Goal: Task Accomplishment & Management: Complete application form

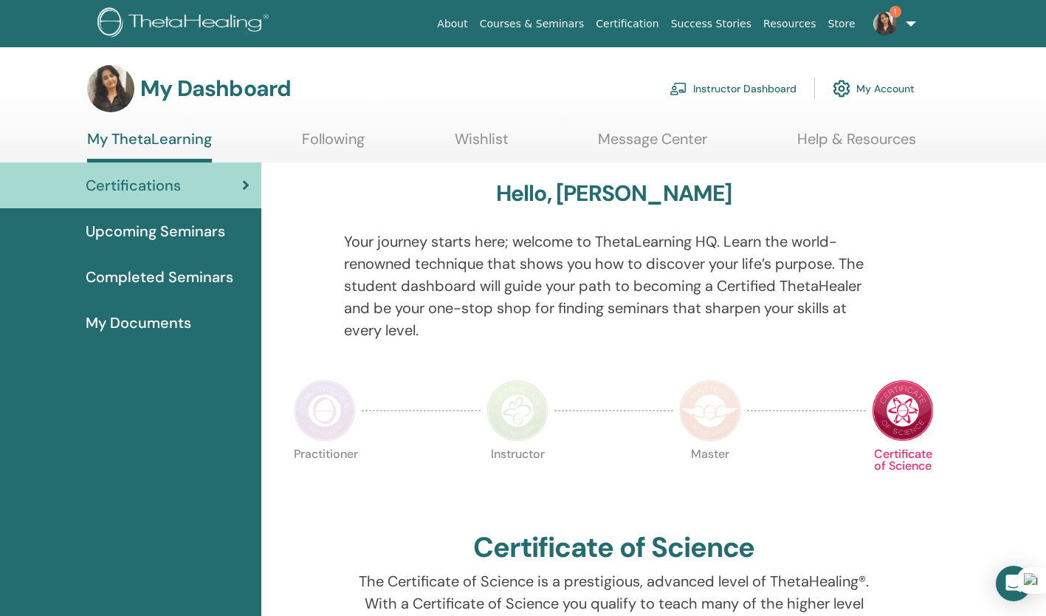
click at [769, 92] on link "Instructor Dashboard" at bounding box center [733, 88] width 127 height 32
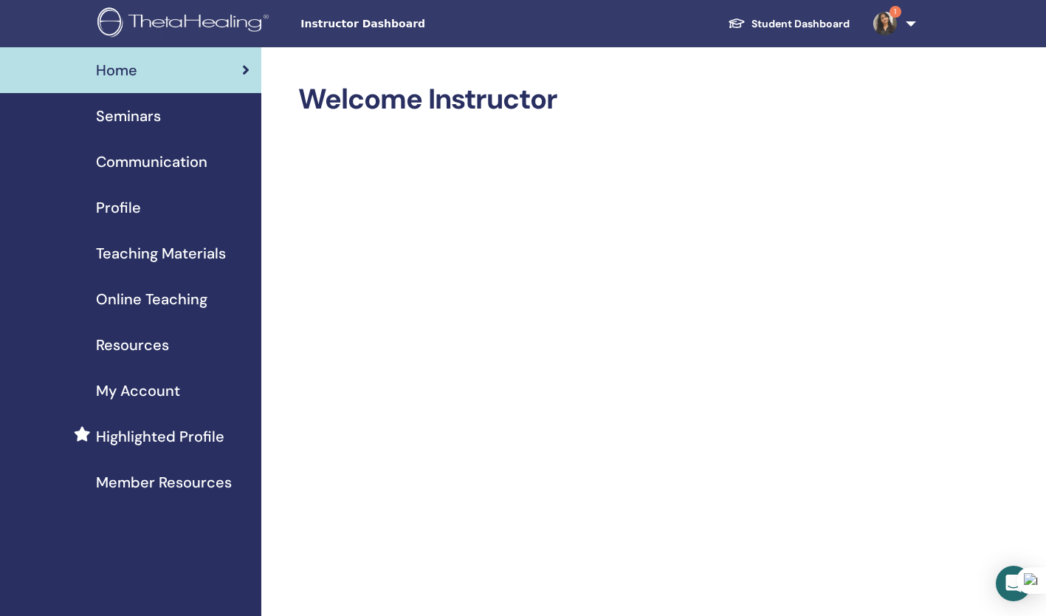
click at [145, 115] on span "Seminars" at bounding box center [128, 116] width 65 height 22
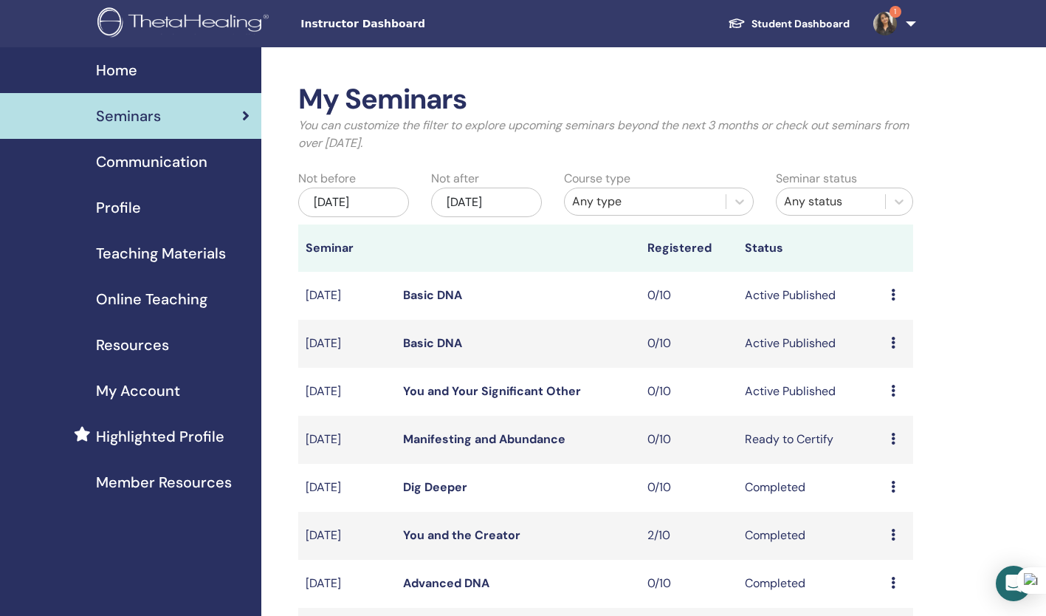
click at [895, 391] on icon at bounding box center [893, 391] width 4 height 12
click at [484, 391] on link "You and Your Significant Other" at bounding box center [492, 391] width 178 height 16
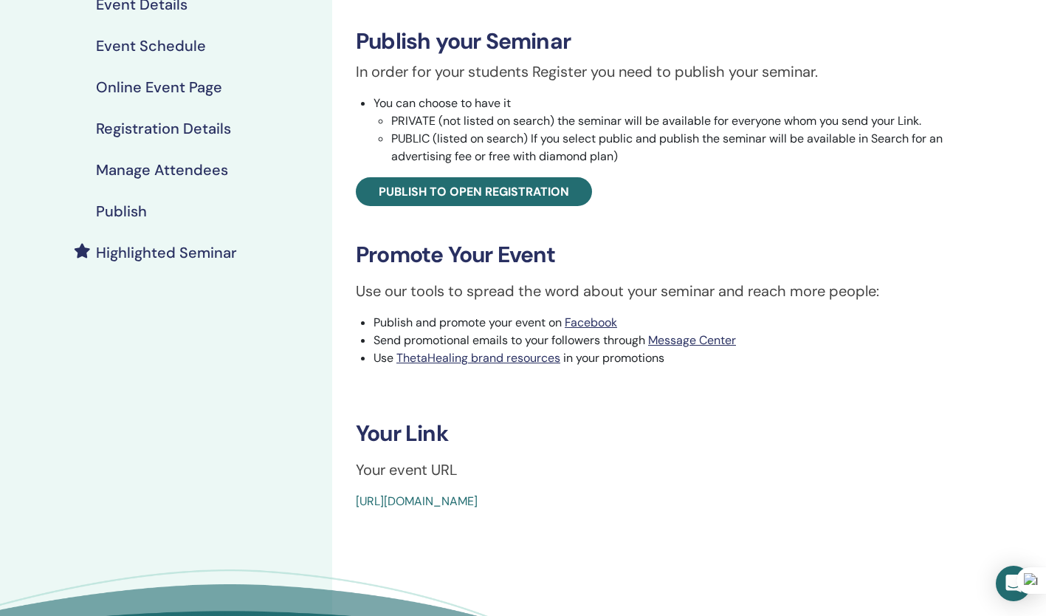
scroll to position [218, 0]
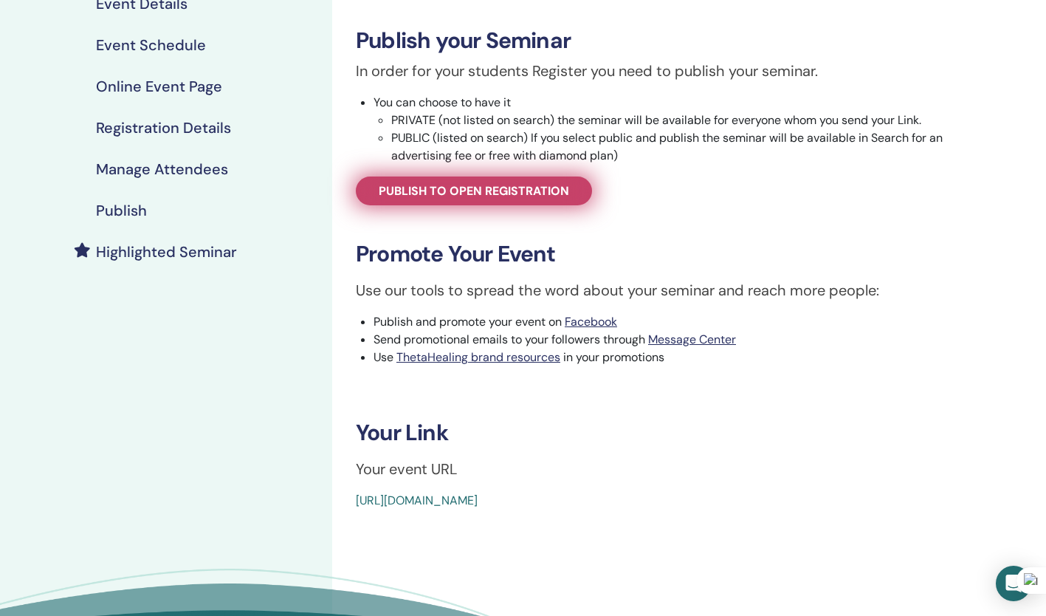
click at [510, 188] on span "Publish to open registration" at bounding box center [474, 191] width 190 height 16
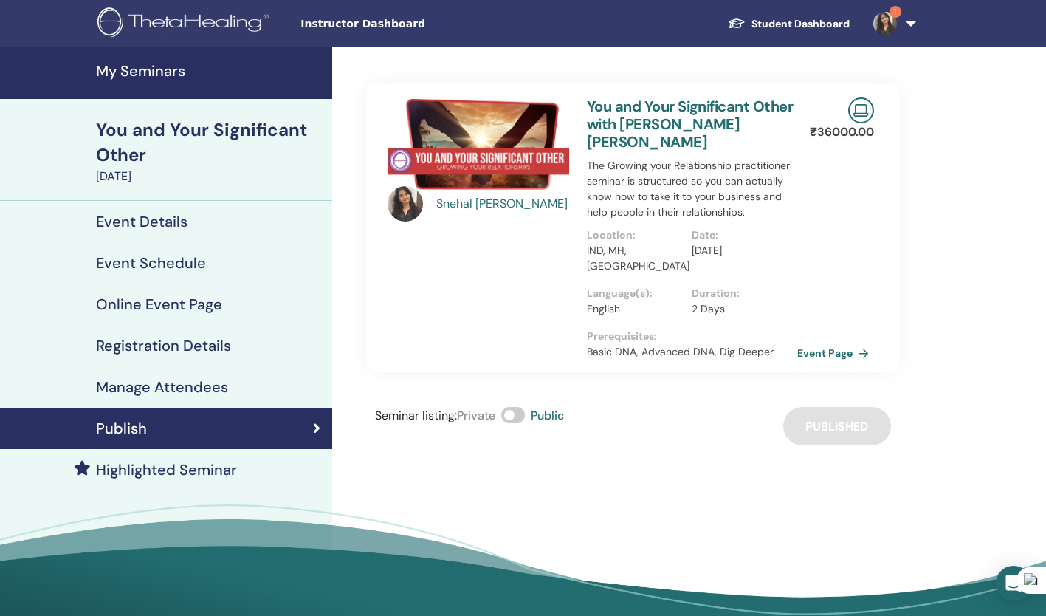
click at [842, 407] on div "Seminar listing : Private Public Published" at bounding box center [633, 426] width 534 height 38
click at [831, 342] on link "Event Page" at bounding box center [839, 353] width 78 height 22
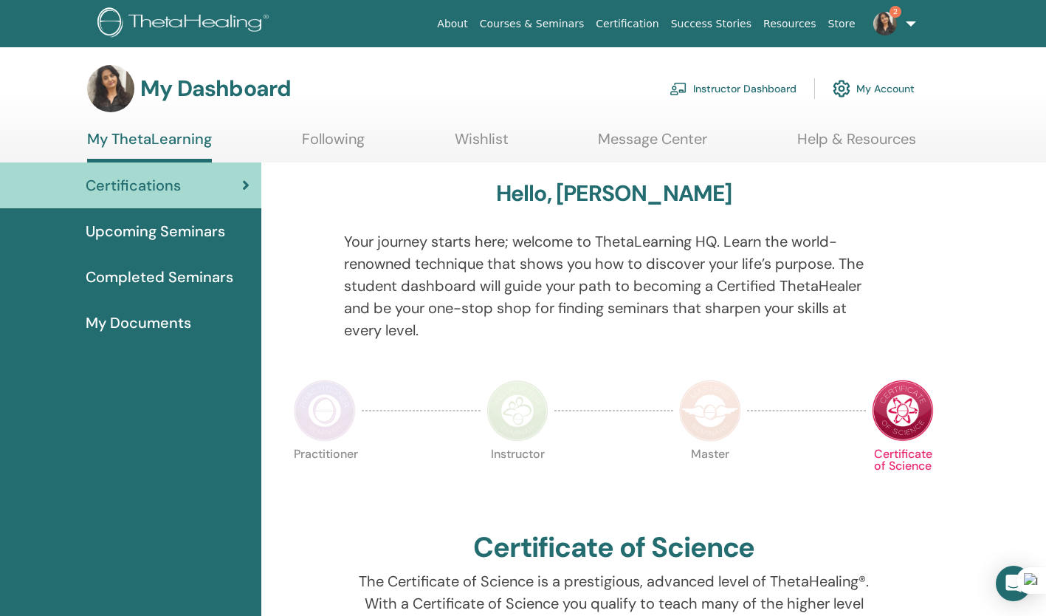
click at [749, 87] on link "Instructor Dashboard" at bounding box center [733, 88] width 127 height 32
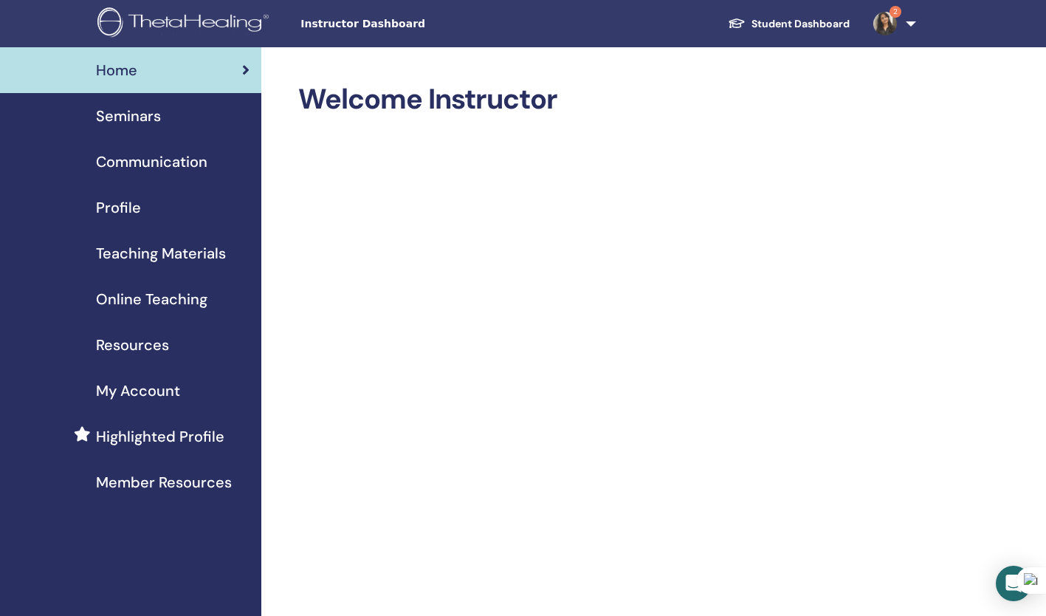
click at [140, 111] on span "Seminars" at bounding box center [128, 116] width 65 height 22
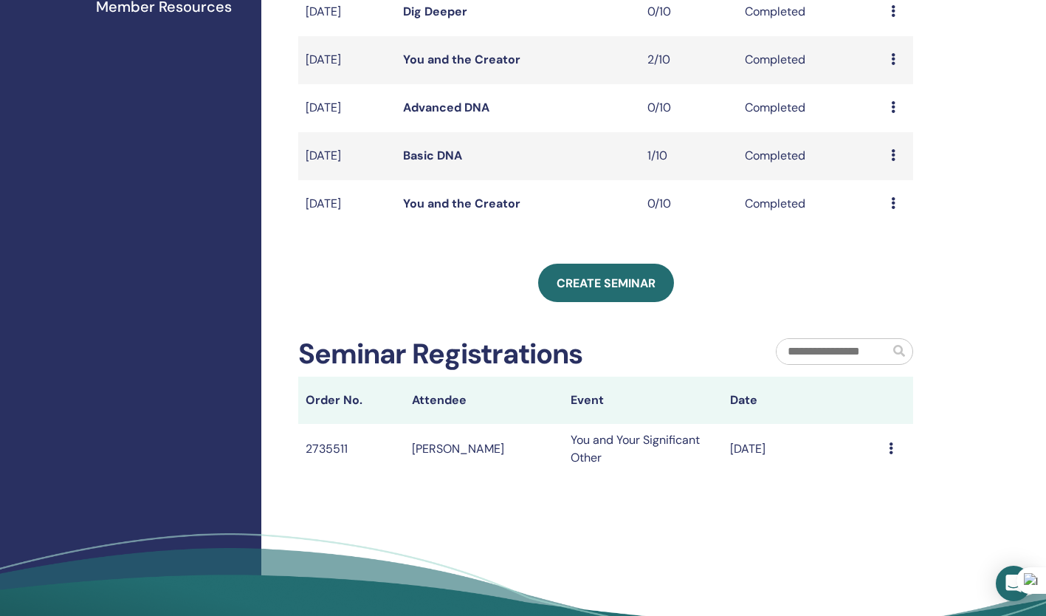
scroll to position [484, 0]
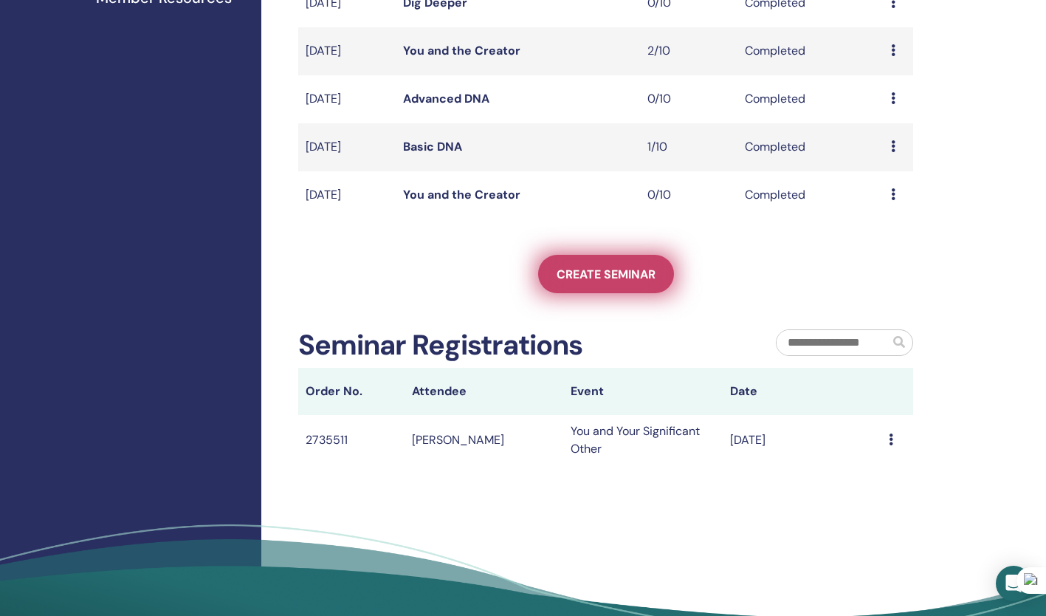
click at [619, 281] on span "Create seminar" at bounding box center [606, 275] width 99 height 16
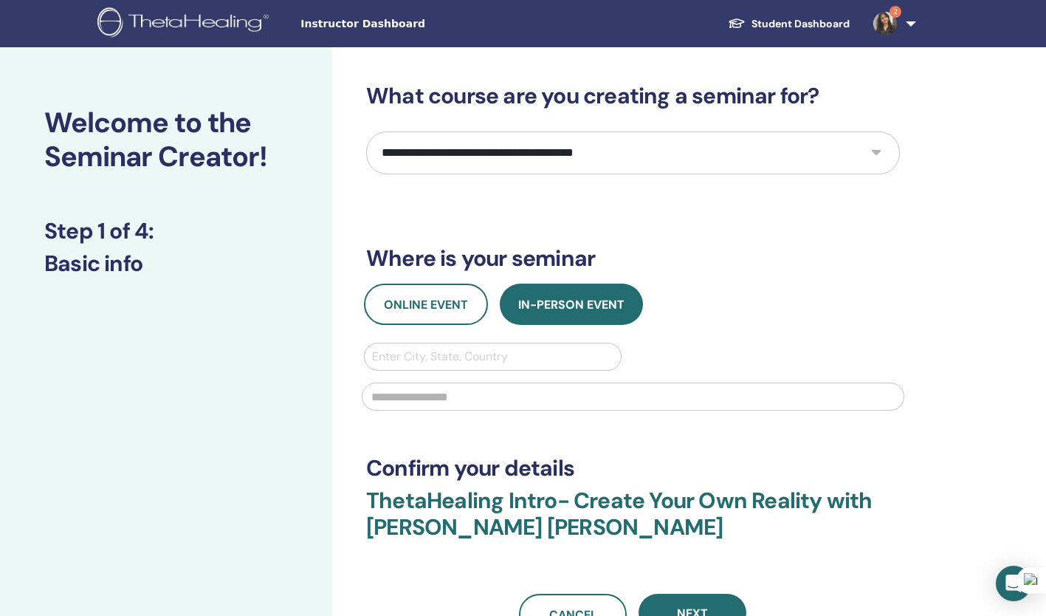
click at [876, 149] on select "**********" at bounding box center [633, 152] width 534 height 43
select select "*"
click at [366, 131] on select "**********" at bounding box center [633, 152] width 534 height 43
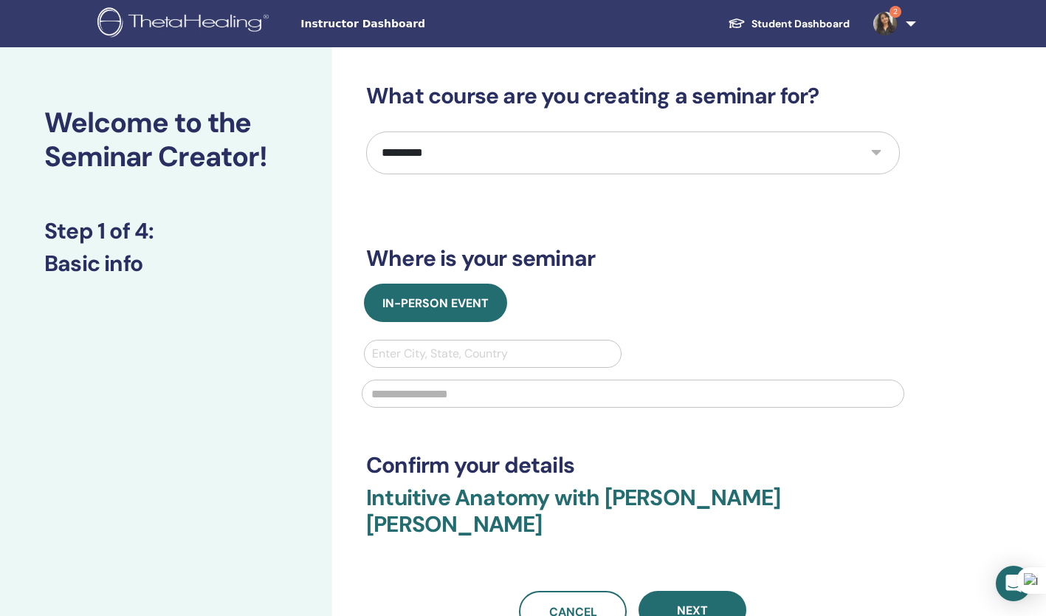
click at [476, 359] on div at bounding box center [492, 353] width 241 height 21
click at [485, 348] on div at bounding box center [492, 353] width 241 height 21
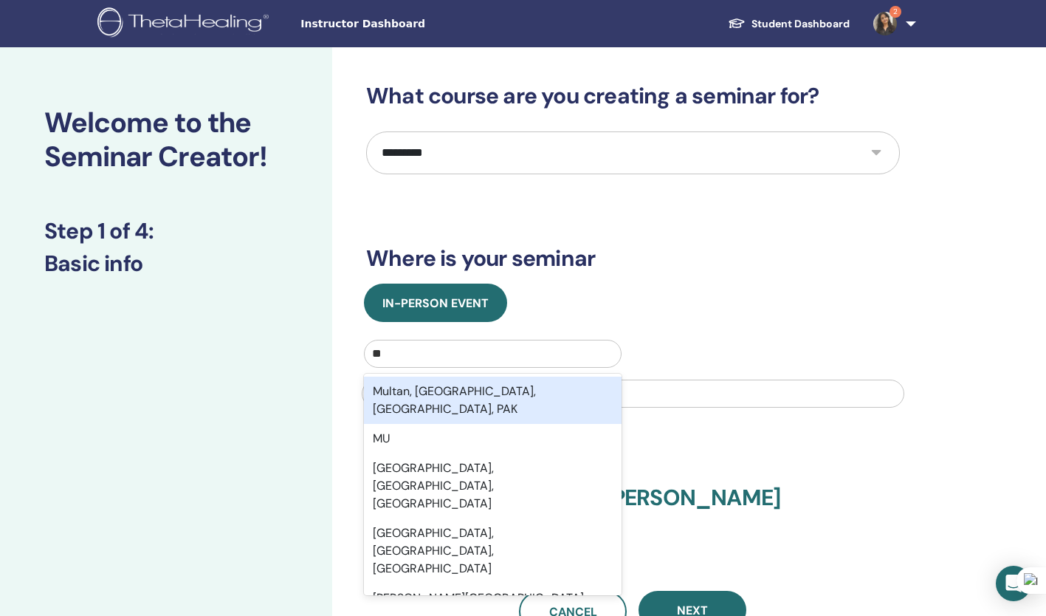
type input "***"
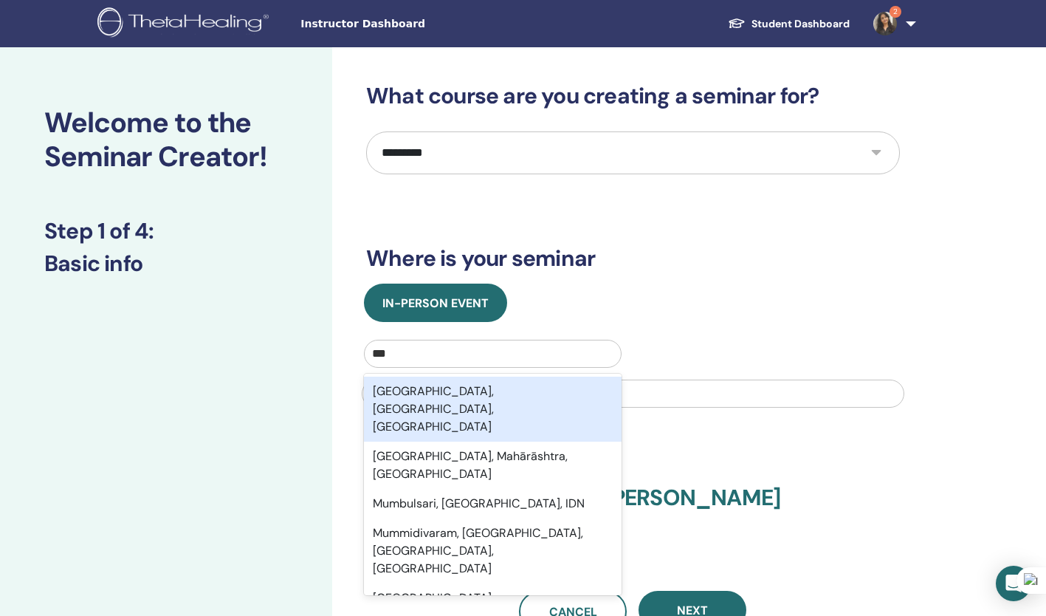
click at [543, 388] on div "[GEOGRAPHIC_DATA], [GEOGRAPHIC_DATA], [GEOGRAPHIC_DATA]" at bounding box center [493, 409] width 258 height 65
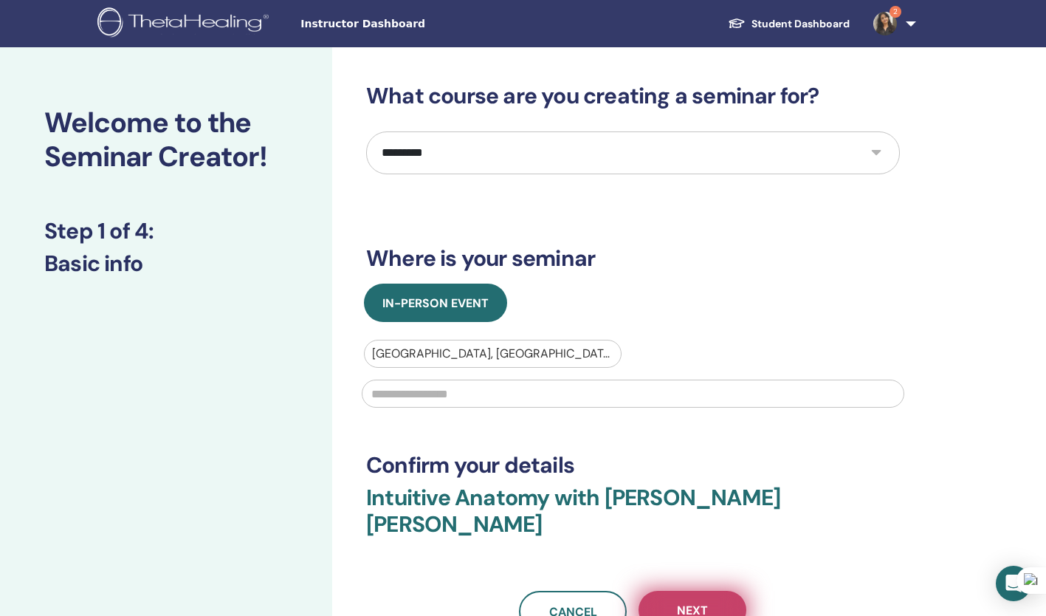
click at [698, 602] on span "Next" at bounding box center [692, 610] width 31 height 16
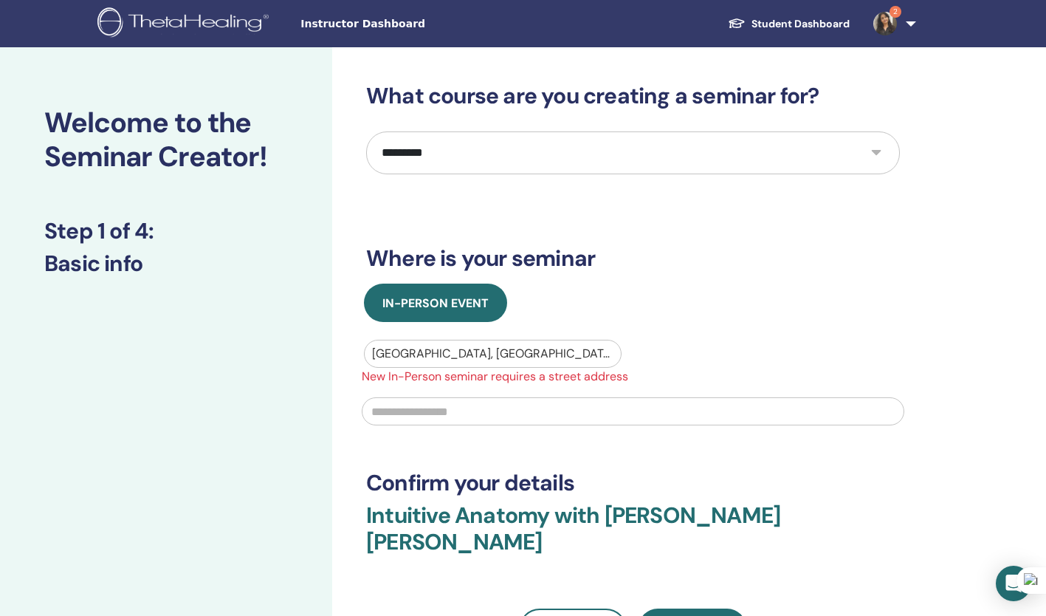
click at [458, 419] on input "text" at bounding box center [633, 411] width 543 height 28
type input "******"
click at [729, 501] on div "**********" at bounding box center [633, 366] width 534 height 567
click at [701, 615] on span "Next" at bounding box center [692, 628] width 31 height 16
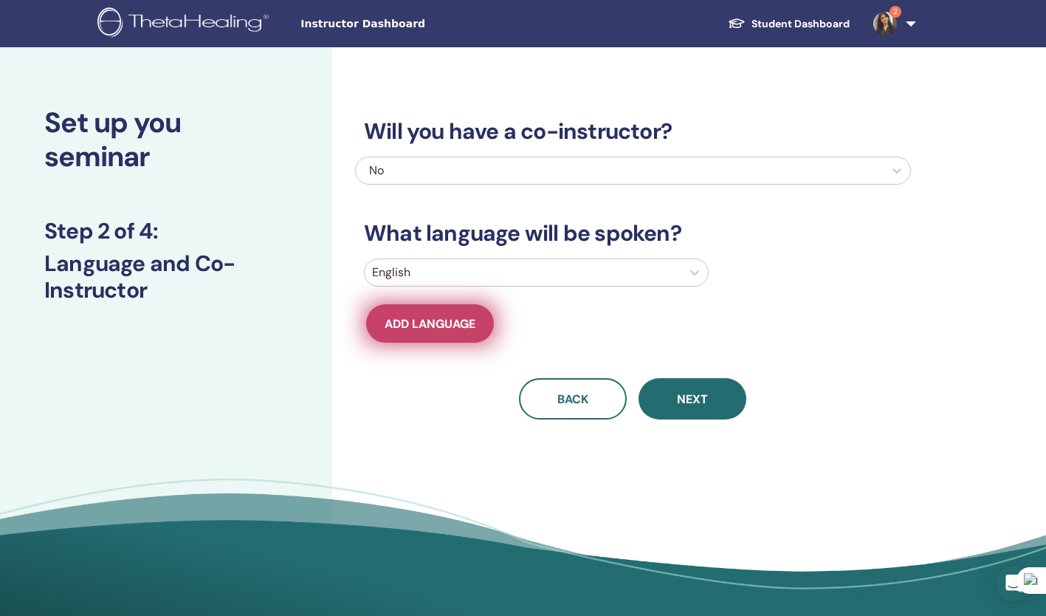
click at [428, 325] on span "Add language" at bounding box center [430, 324] width 91 height 16
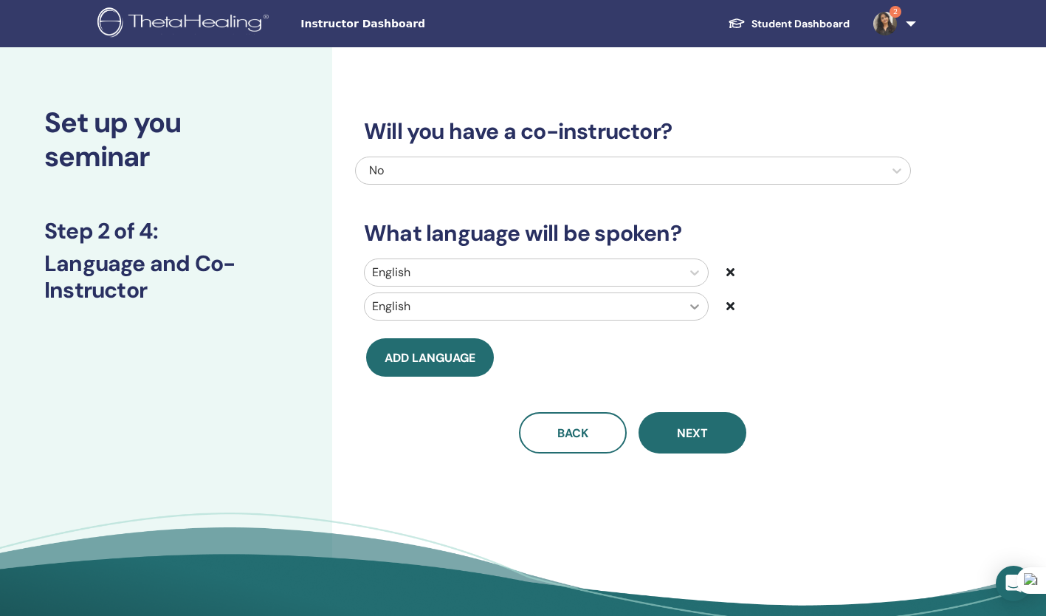
click at [691, 308] on icon at bounding box center [694, 306] width 15 height 15
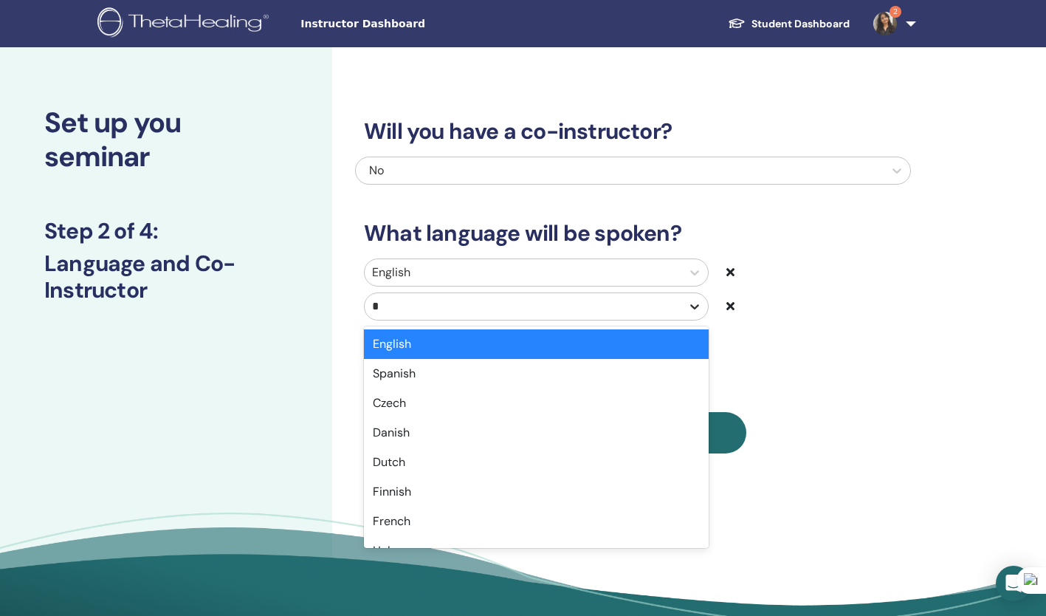
type input "**"
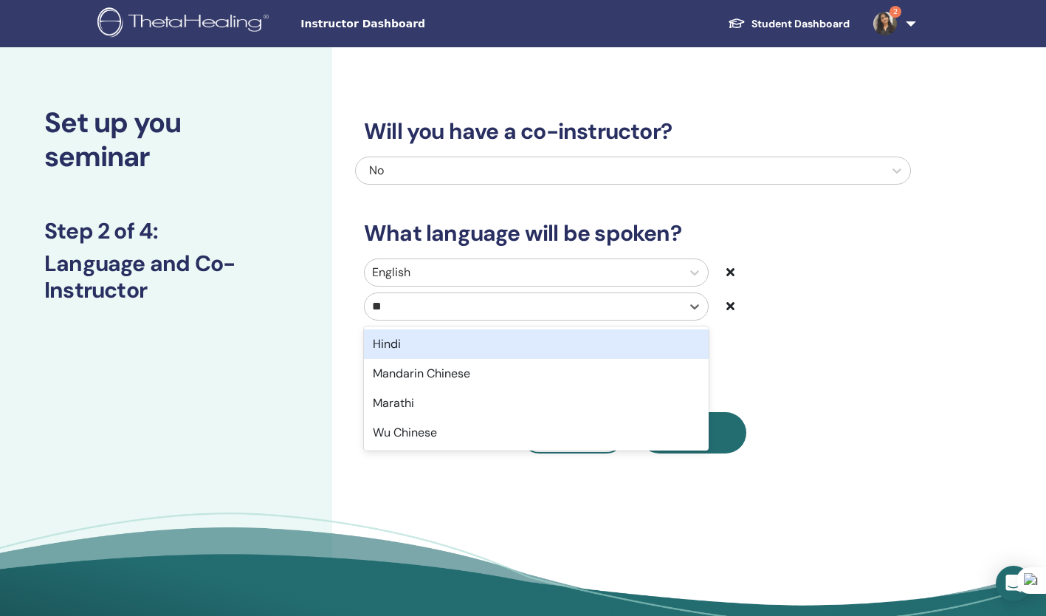
click at [490, 346] on div "Hindi" at bounding box center [536, 344] width 345 height 30
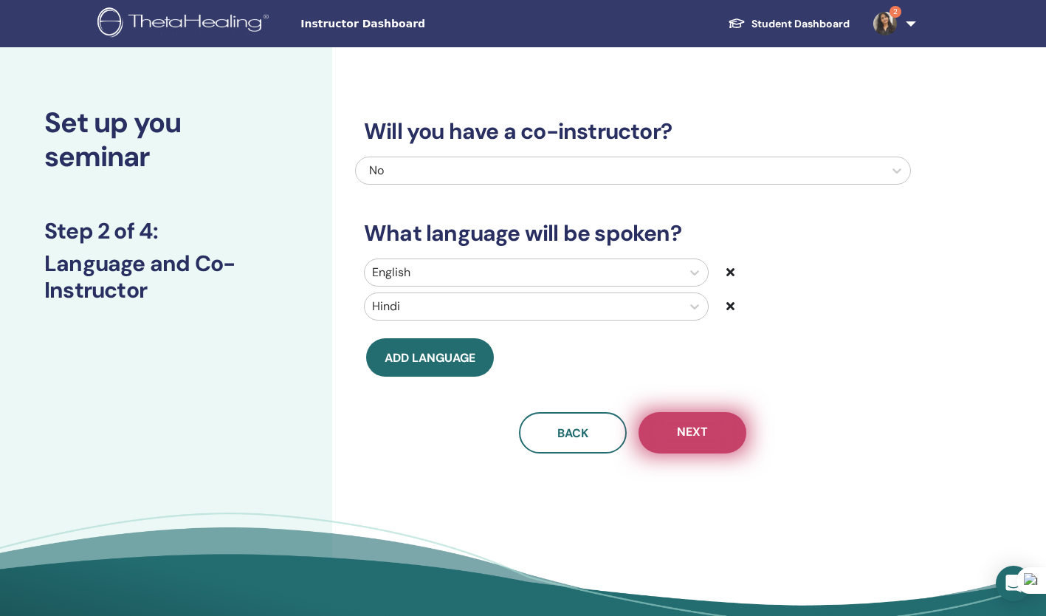
click at [693, 441] on span "Next" at bounding box center [692, 433] width 31 height 18
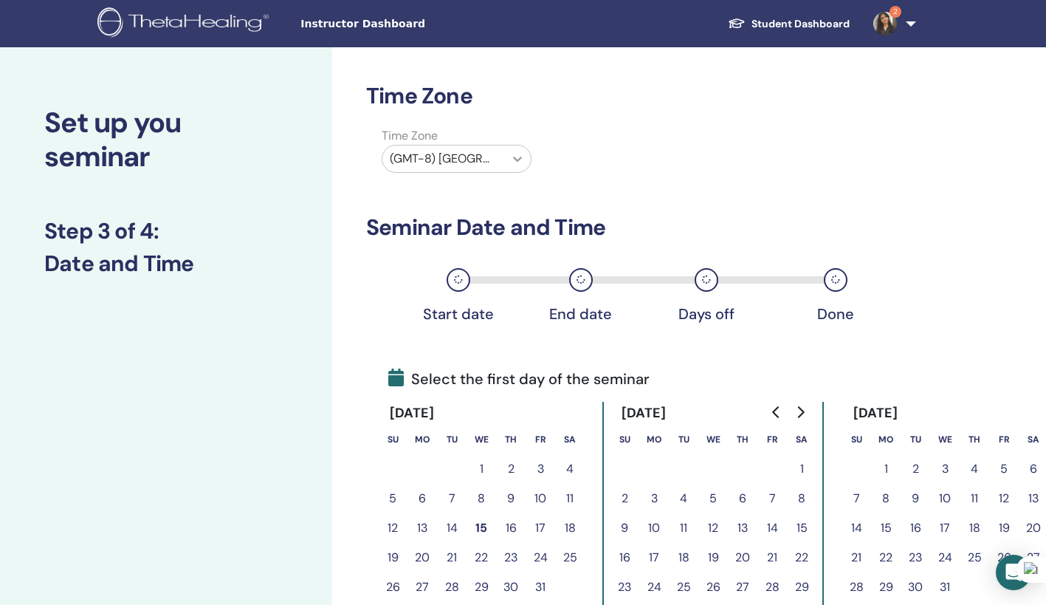
click at [516, 159] on icon at bounding box center [517, 159] width 9 height 5
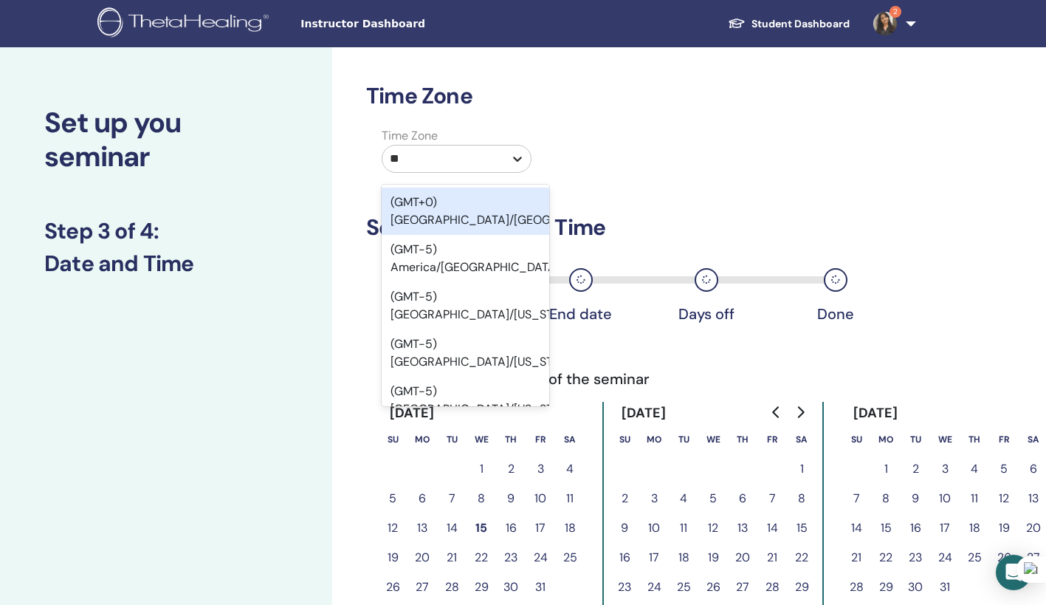
type input "***"
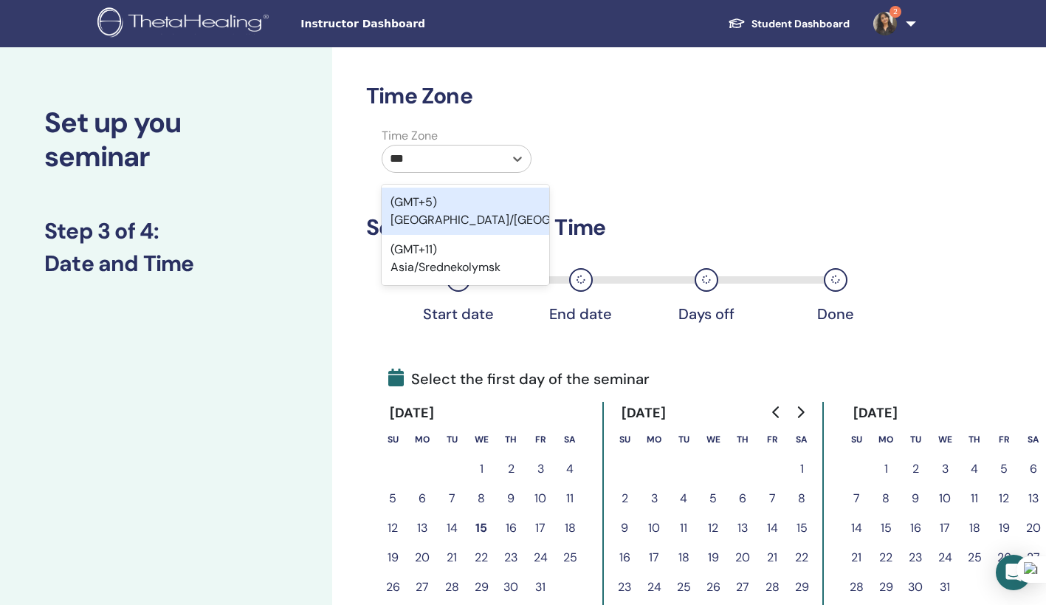
click at [489, 201] on div "(GMT+5) [GEOGRAPHIC_DATA]/[GEOGRAPHIC_DATA]" at bounding box center [466, 211] width 168 height 47
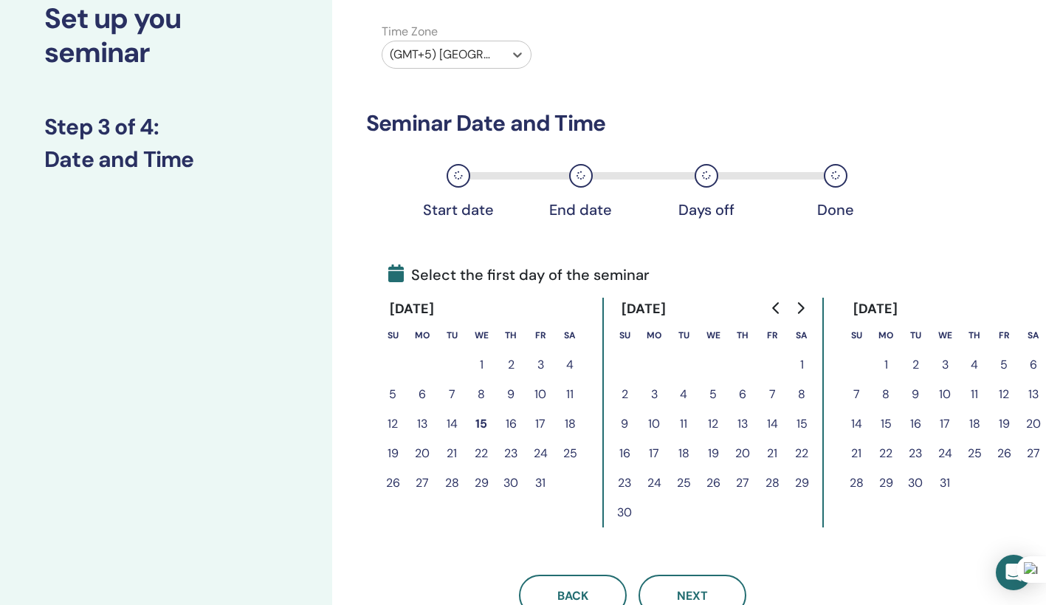
scroll to position [106, 0]
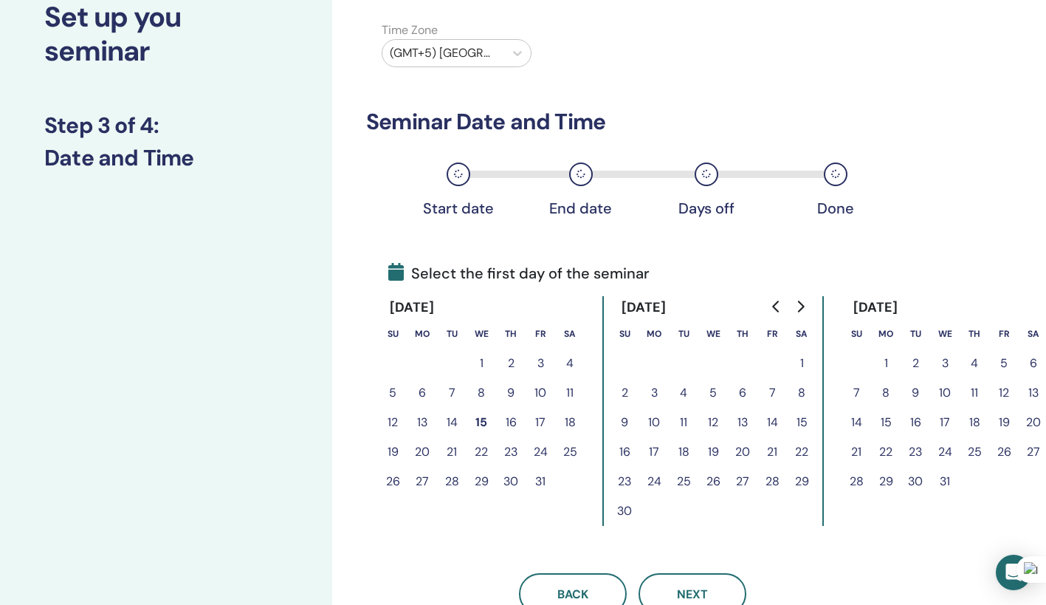
click at [657, 448] on button "17" at bounding box center [654, 452] width 30 height 30
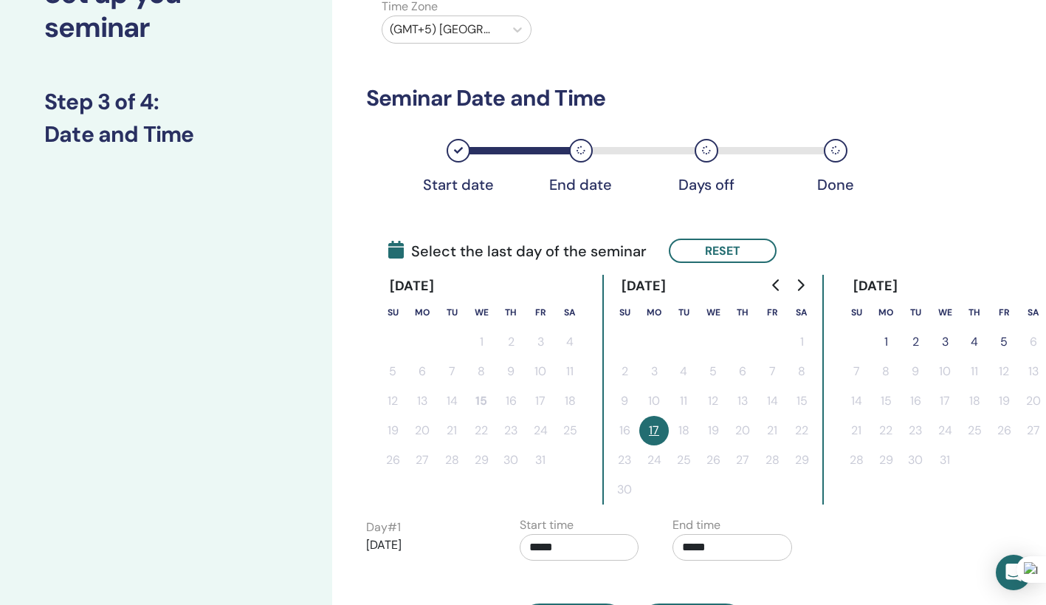
scroll to position [132, 0]
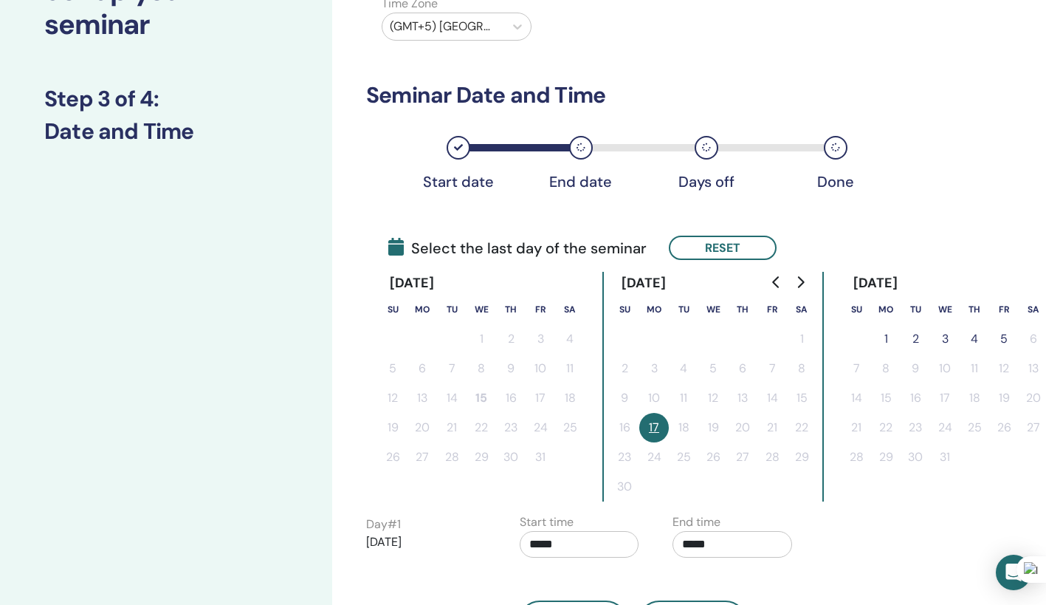
click at [1007, 340] on button "5" at bounding box center [1004, 339] width 30 height 30
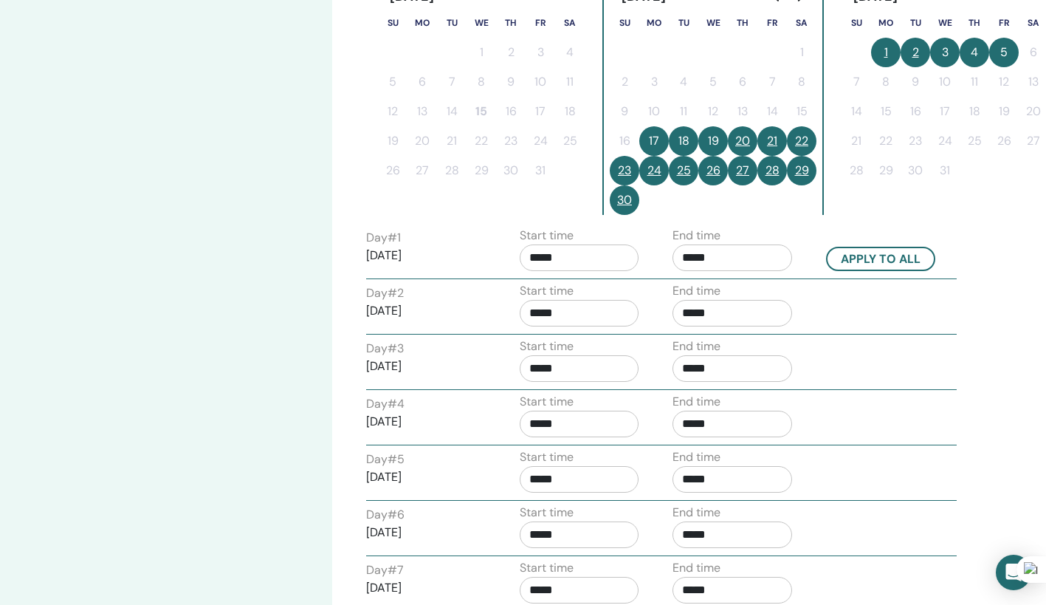
scroll to position [416, 0]
click at [901, 257] on button "Apply to all" at bounding box center [880, 259] width 109 height 24
click at [882, 258] on button "Apply to all" at bounding box center [880, 259] width 109 height 24
click at [873, 262] on button "Apply to all" at bounding box center [880, 259] width 109 height 24
click at [888, 265] on button "Apply to all" at bounding box center [880, 259] width 109 height 24
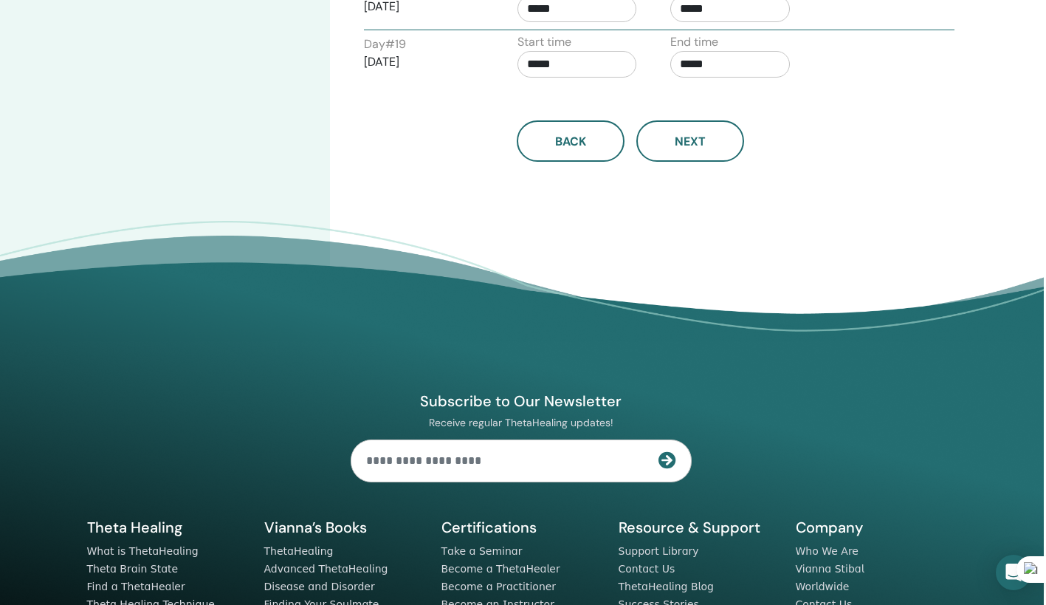
scroll to position [1612, 2]
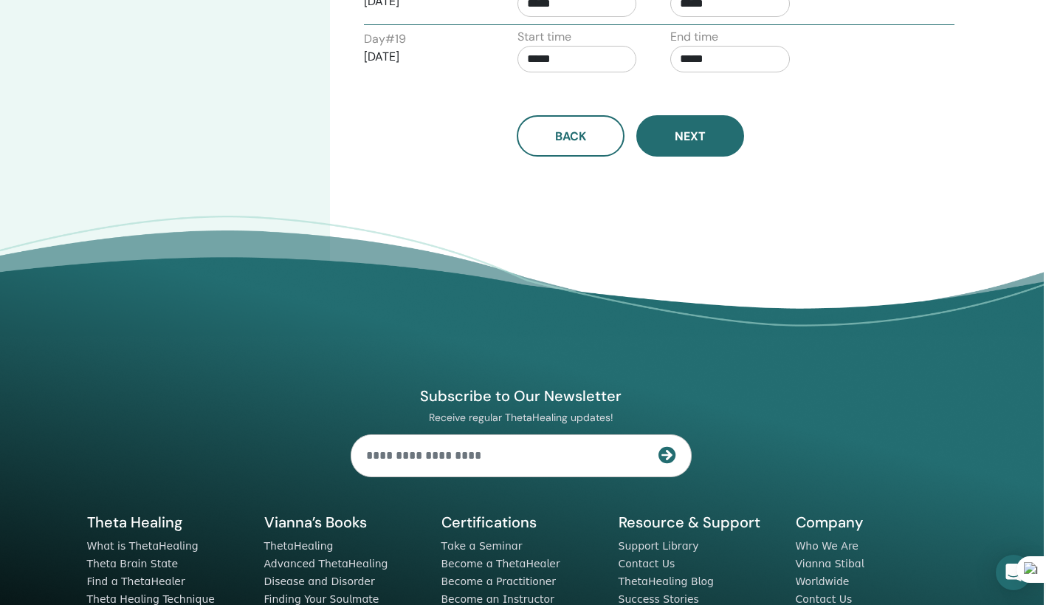
click at [699, 148] on button "Next" at bounding box center [690, 135] width 108 height 41
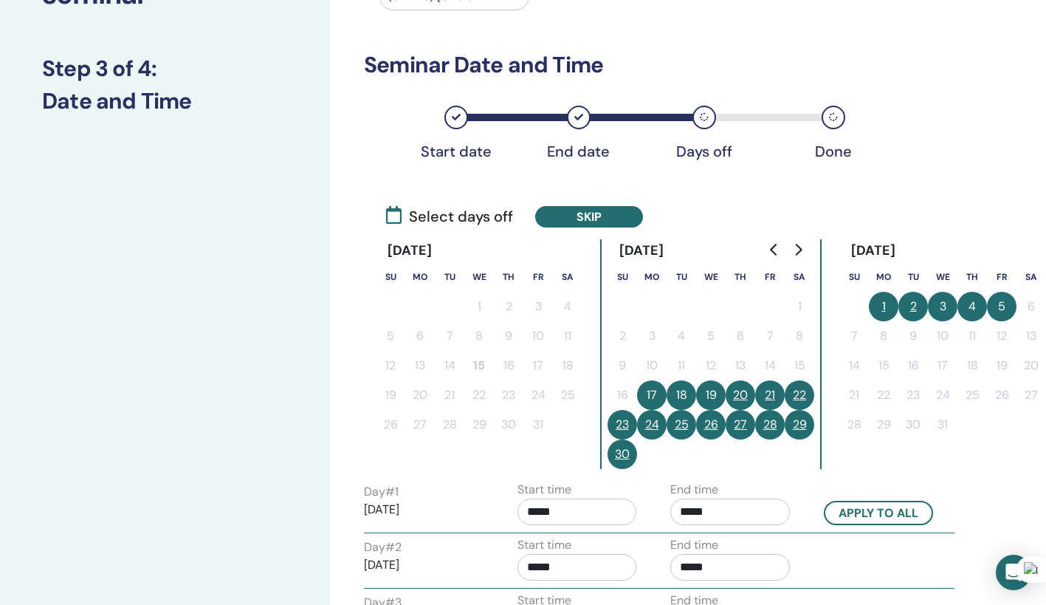
scroll to position [163, 2]
click at [800, 399] on button "22" at bounding box center [800, 394] width 30 height 30
click at [625, 425] on button "23" at bounding box center [623, 424] width 30 height 30
click at [799, 424] on button "29" at bounding box center [800, 424] width 30 height 30
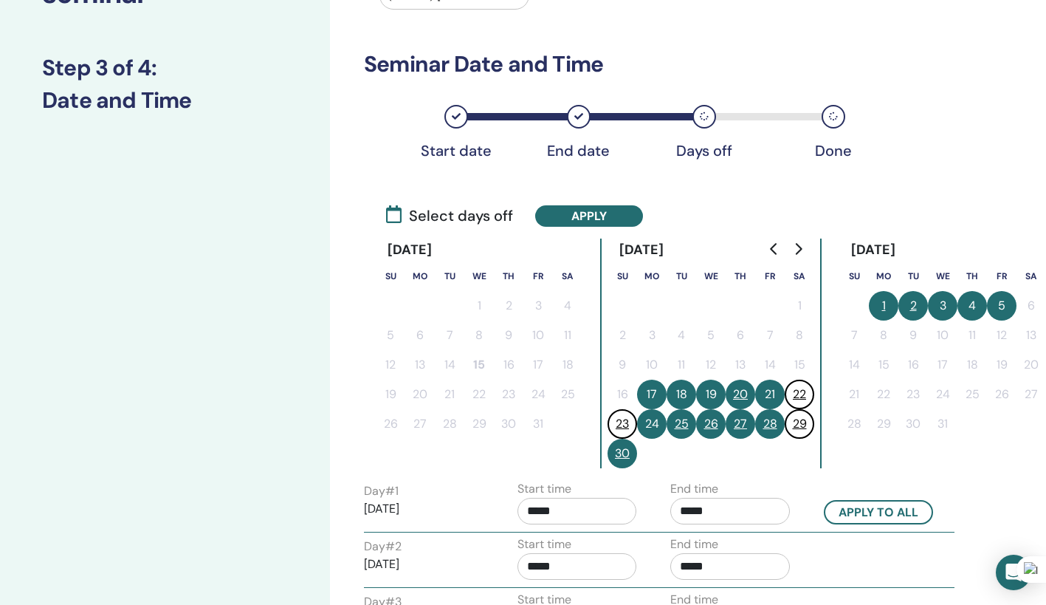
click at [630, 452] on button "30" at bounding box center [623, 454] width 30 height 30
click at [884, 514] on button "Apply to all" at bounding box center [878, 512] width 109 height 24
click at [605, 213] on button "Apply" at bounding box center [589, 215] width 108 height 21
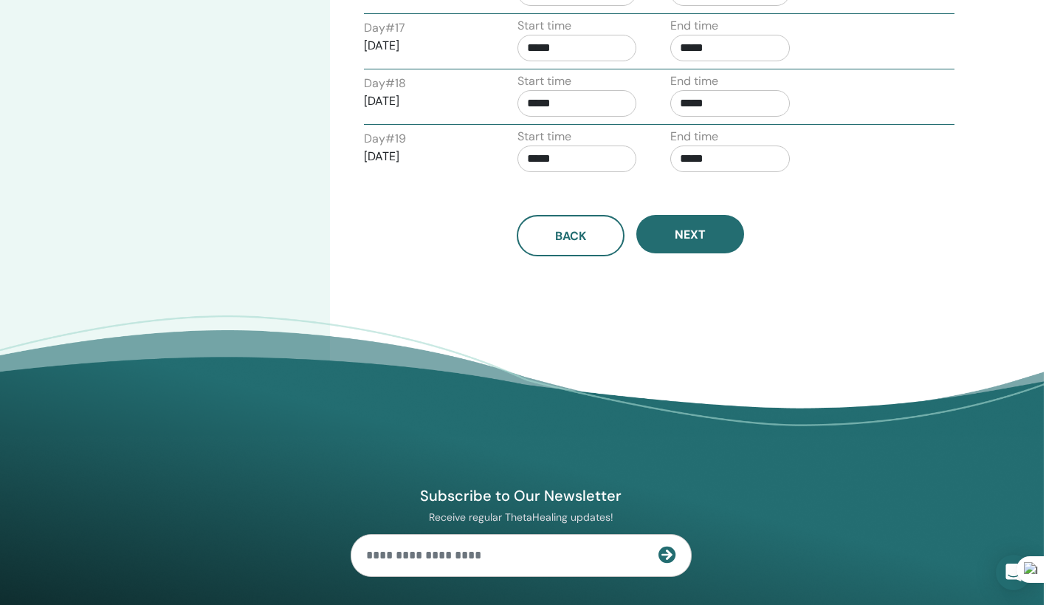
scroll to position [1502, 2]
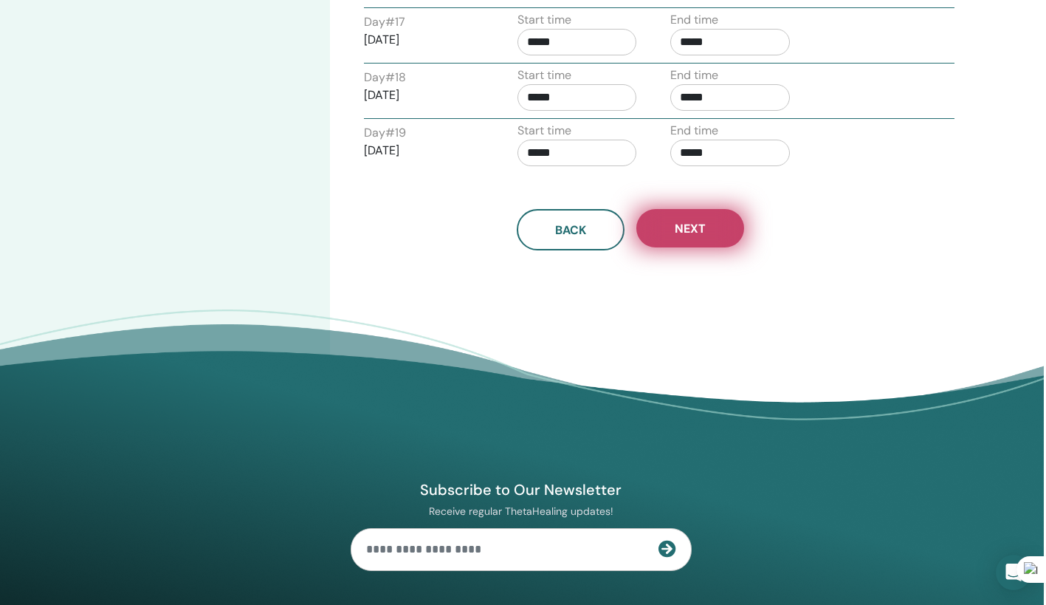
click at [692, 230] on span "Next" at bounding box center [690, 229] width 31 height 16
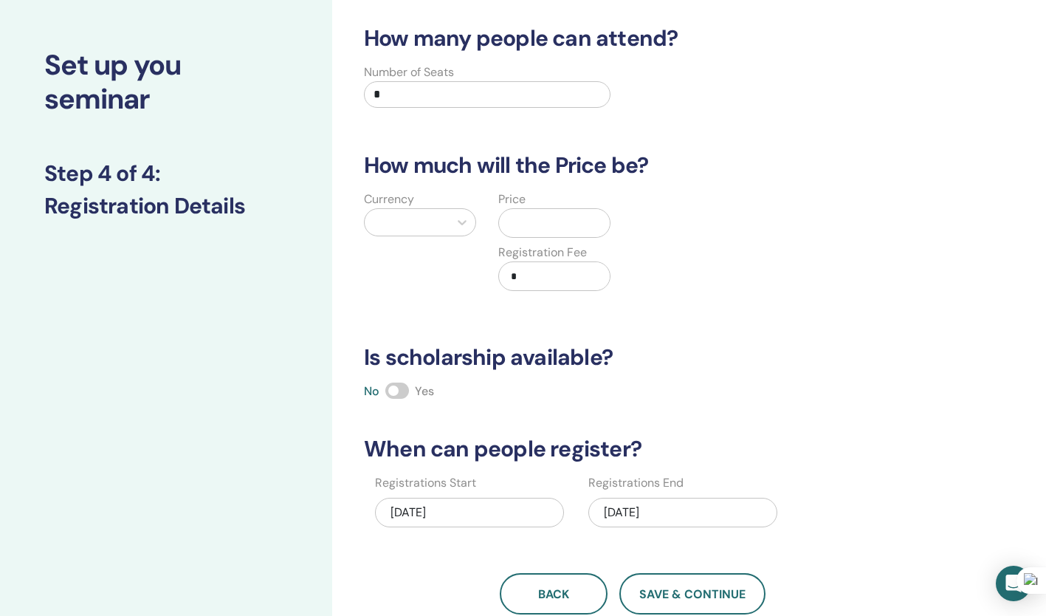
scroll to position [0, 0]
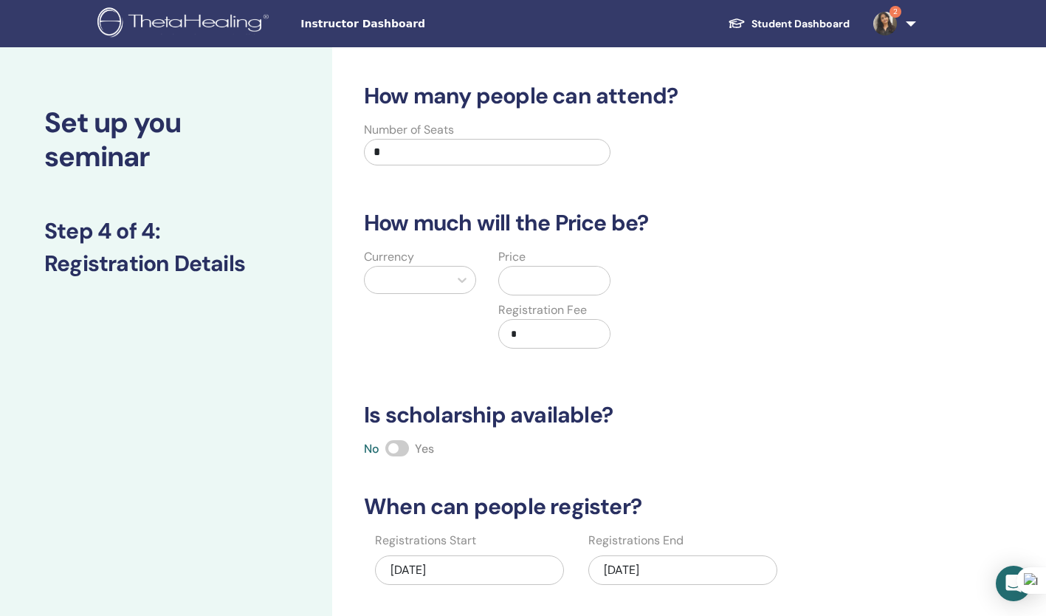
click at [413, 158] on input "*" at bounding box center [487, 152] width 247 height 27
type input "**"
click at [693, 181] on div "How many people can attend? Number of Seats ** How much will the Price be? Curr…" at bounding box center [633, 377] width 556 height 589
click at [407, 285] on div at bounding box center [406, 279] width 69 height 21
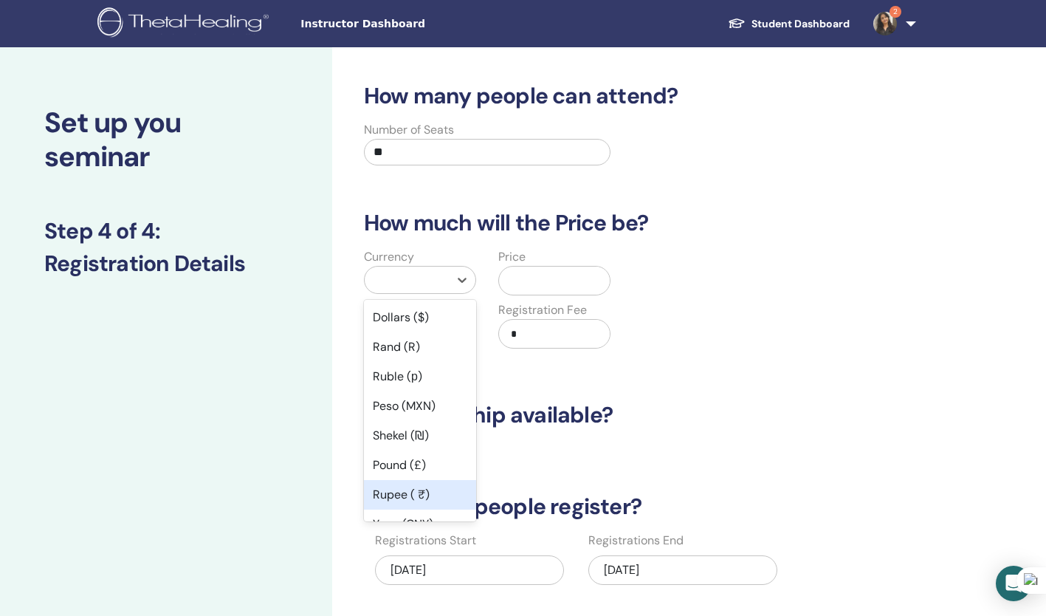
click at [421, 495] on div "Rupee ( ₹)" at bounding box center [420, 495] width 112 height 30
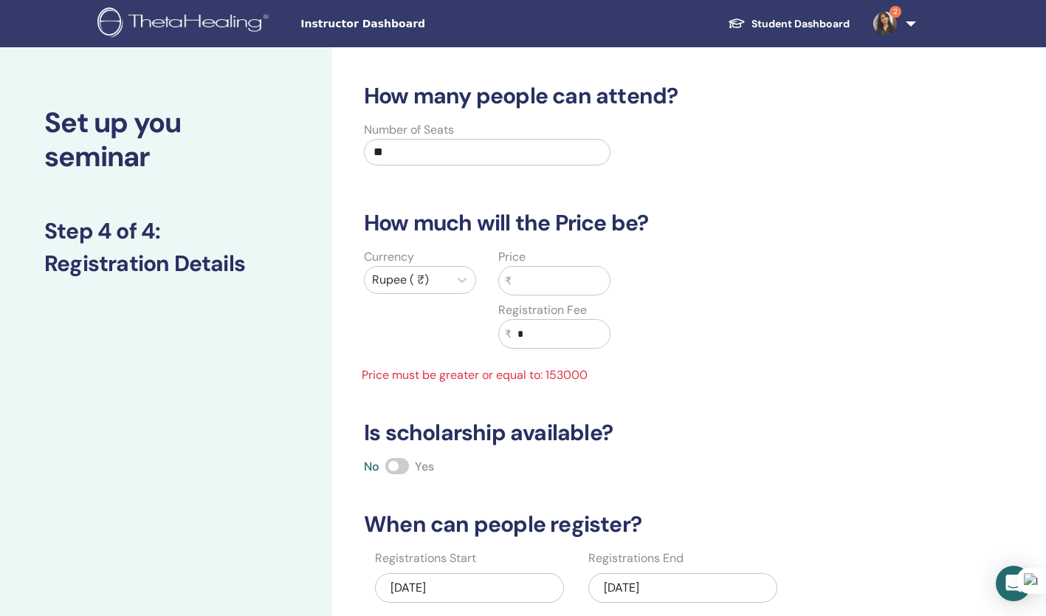
click at [545, 277] on input "text" at bounding box center [561, 281] width 98 height 28
